Goal: Task Accomplishment & Management: Use online tool/utility

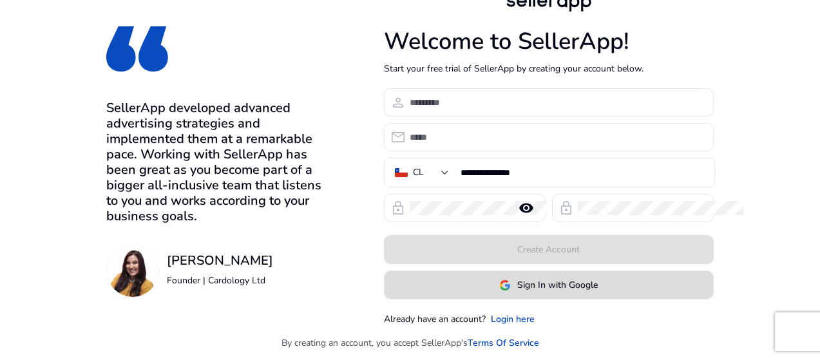
click at [597, 287] on span "Sign In with Google" at bounding box center [557, 285] width 80 height 14
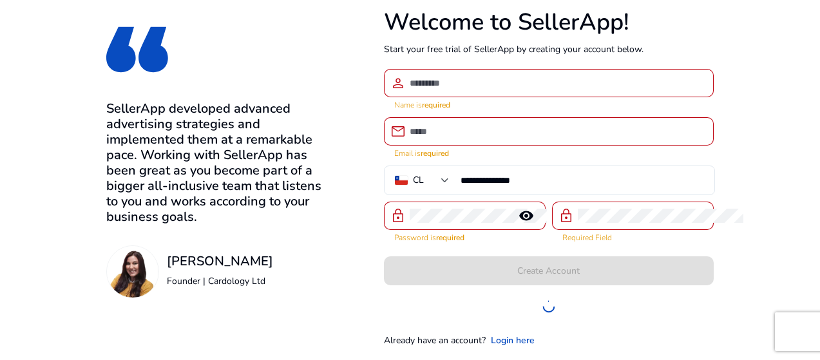
scroll to position [31, 0]
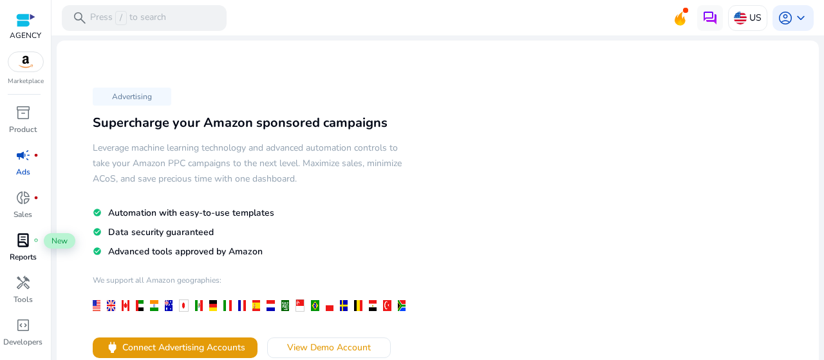
click at [24, 250] on link "lab_profile fiber_manual_record Reports" at bounding box center [23, 251] width 46 height 42
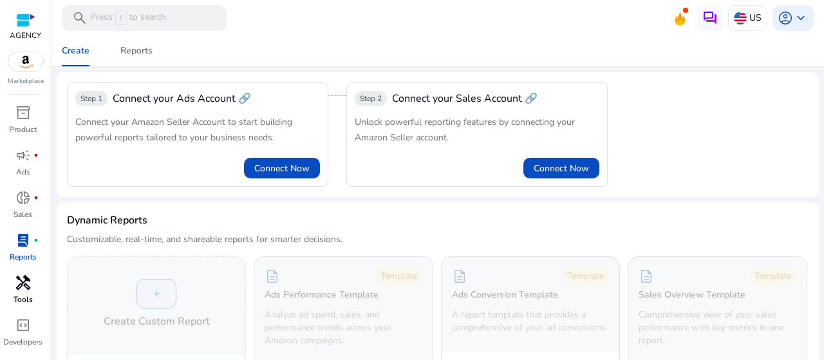
click at [14, 280] on div "handyman" at bounding box center [23, 282] width 36 height 21
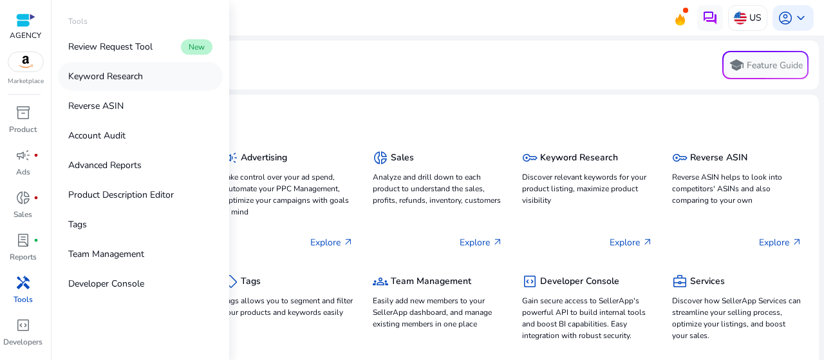
click at [129, 75] on p "Keyword Research" at bounding box center [105, 77] width 75 height 14
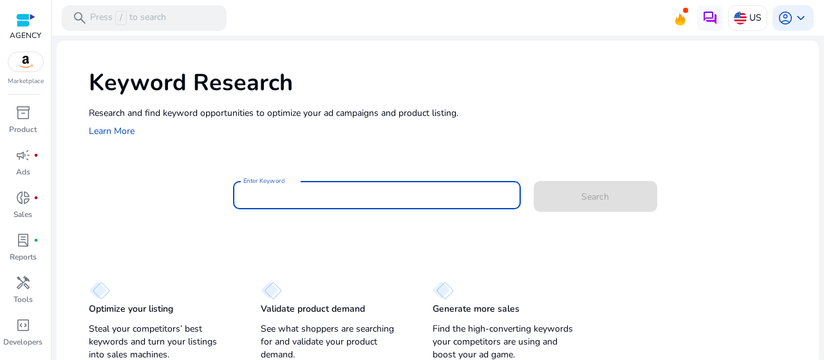
click at [387, 203] on div at bounding box center [376, 195] width 267 height 28
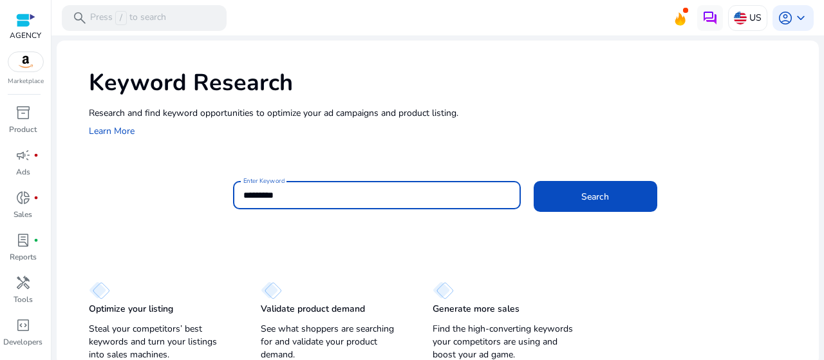
click at [571, 180] on div "Search" at bounding box center [577, 194] width 86 height 31
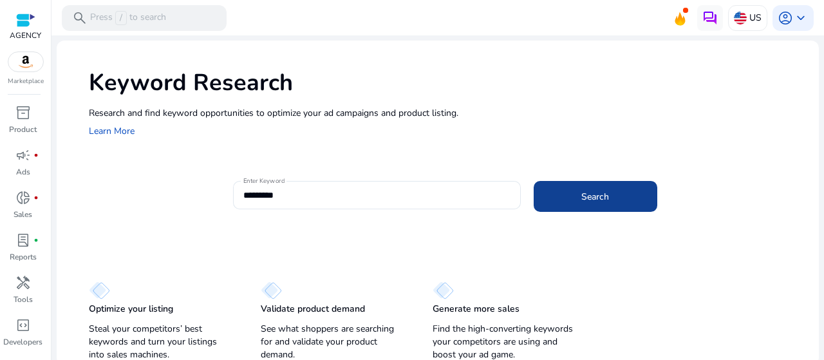
click at [581, 193] on span "Search" at bounding box center [595, 197] width 28 height 14
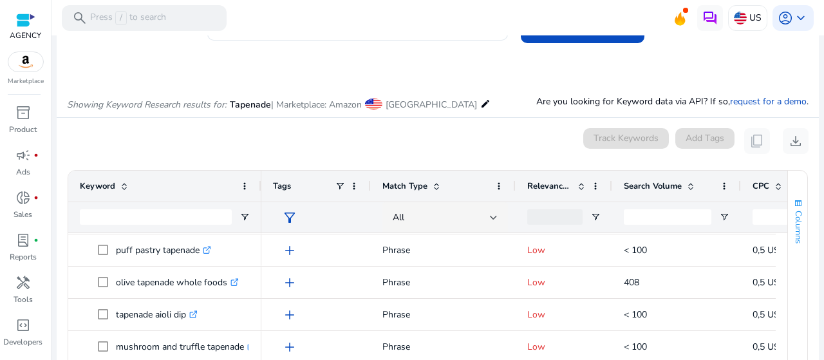
click at [793, 216] on span "Columns" at bounding box center [799, 227] width 12 height 33
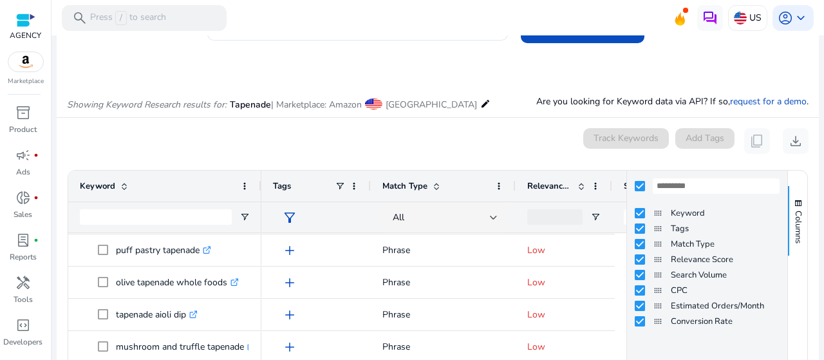
click at [458, 122] on mat-card "0 keyword(s) selected Track Keywords Add Tags content_copy download 1 to 46 of …" at bounding box center [438, 291] width 762 height 346
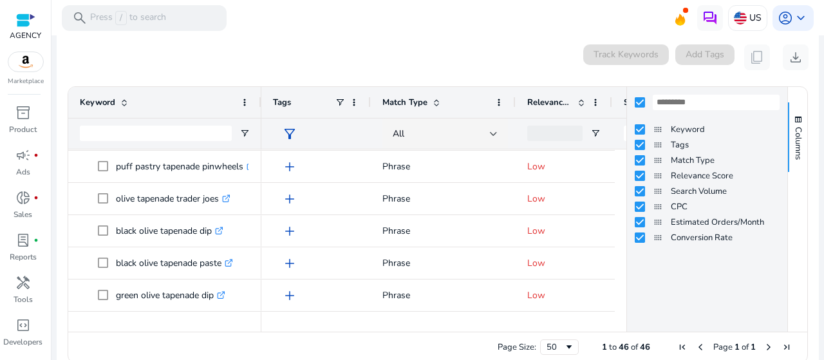
drag, startPoint x: 616, startPoint y: 313, endPoint x: 592, endPoint y: 70, distance: 243.9
click at [596, 71] on mat-card "0 keyword(s) selected Track Keywords Add Tags content_copy download 1 to 46 of …" at bounding box center [438, 207] width 762 height 346
click at [585, 66] on div "Track Keywords" at bounding box center [626, 57] width 86 height 26
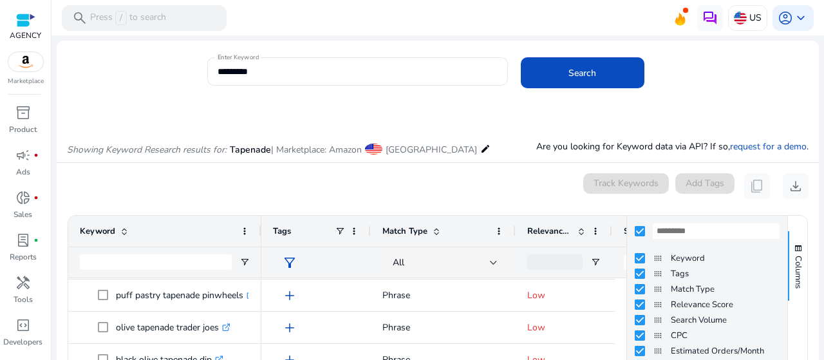
click at [463, 173] on mat-card "0 keyword(s) selected Track Keywords Add Tags content_copy download 1 to 46 of …" at bounding box center [438, 336] width 762 height 346
click at [656, 205] on mat-card "0 keyword(s) selected Track Keywords Add Tags content_copy download 1 to 46 of …" at bounding box center [438, 336] width 762 height 346
click at [789, 187] on span "download" at bounding box center [795, 185] width 15 height 15
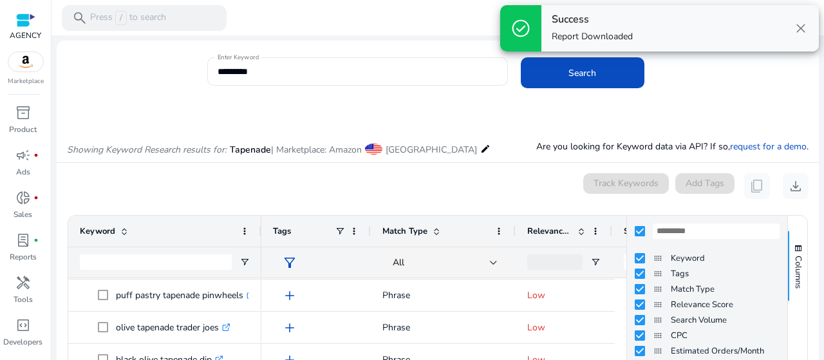
click at [512, 195] on div "0 keyword(s) selected Track Keywords Add Tags content_copy download" at bounding box center [438, 186] width 742 height 26
click at [797, 218] on div "Columns" at bounding box center [797, 338] width 19 height 245
click at [793, 247] on span "button" at bounding box center [798, 248] width 10 height 10
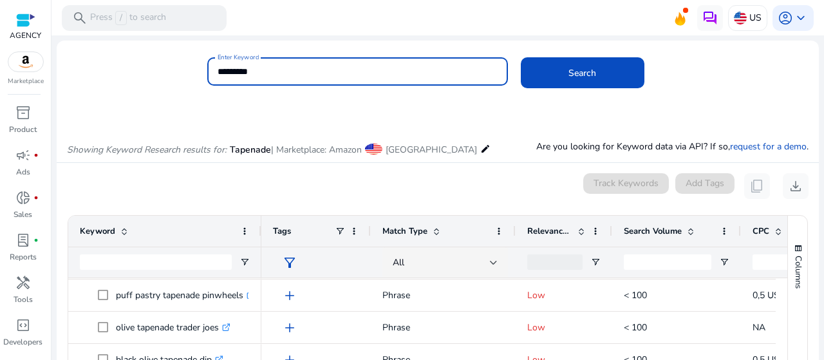
drag, startPoint x: 273, startPoint y: 66, endPoint x: 134, endPoint y: 66, distance: 139.1
click at [134, 66] on div "Enter Keyword ******** Search" at bounding box center [433, 78] width 752 height 42
click at [521, 57] on button "Search" at bounding box center [583, 72] width 124 height 31
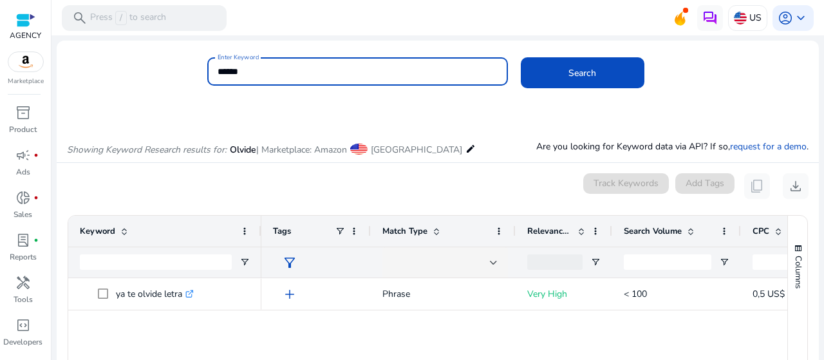
drag, startPoint x: 264, startPoint y: 78, endPoint x: 57, endPoint y: 50, distance: 208.6
click at [58, 48] on div "Enter Keyword ****** Search Showing Keyword Research results for: Olvide | Mark…" at bounding box center [438, 278] width 762 height 462
click at [521, 57] on button "Search" at bounding box center [583, 72] width 124 height 31
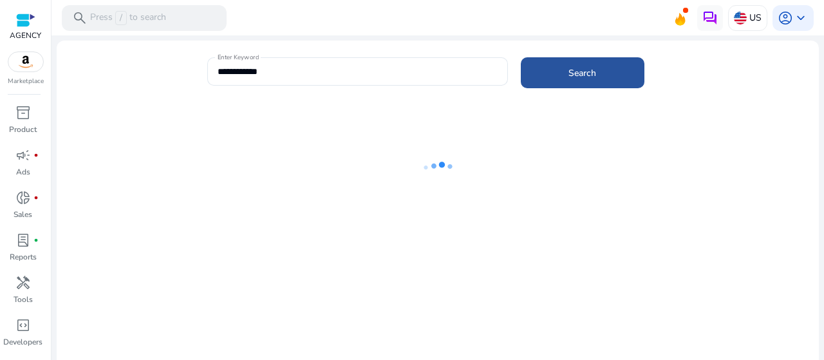
click at [617, 76] on span at bounding box center [583, 72] width 124 height 31
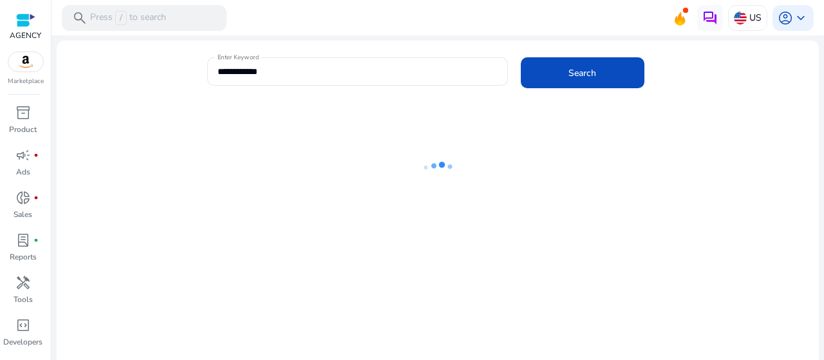
click at [207, 197] on ng-lottie at bounding box center [438, 168] width 762 height 84
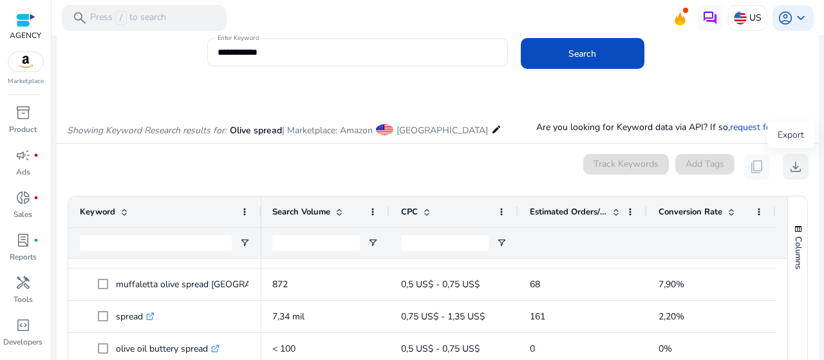
click at [793, 167] on span "download" at bounding box center [795, 166] width 15 height 15
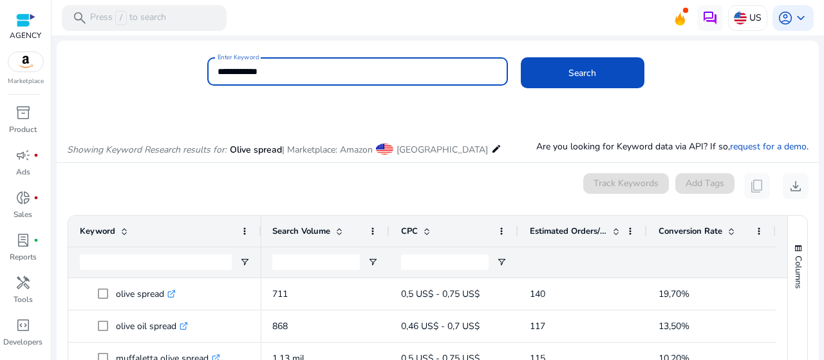
drag, startPoint x: 296, startPoint y: 71, endPoint x: 68, endPoint y: 59, distance: 228.9
click at [68, 59] on div "**********" at bounding box center [433, 78] width 752 height 42
type input "********"
click at [521, 57] on button "Search" at bounding box center [583, 72] width 124 height 31
